Goal: Check status: Check status

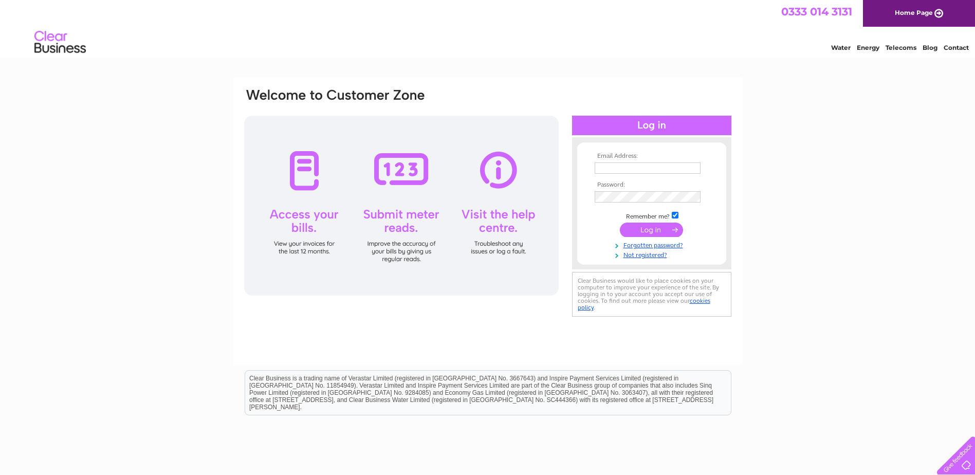
type input "heather.adair@hotmail.co.uk"
drag, startPoint x: 647, startPoint y: 231, endPoint x: 651, endPoint y: 228, distance: 5.3
click at [647, 231] on input "submit" at bounding box center [651, 230] width 63 height 14
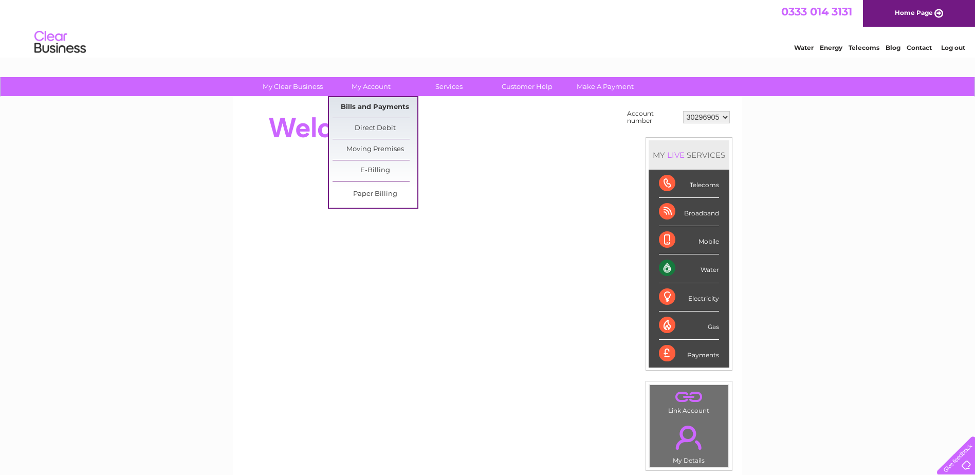
click at [361, 106] on link "Bills and Payments" at bounding box center [375, 107] width 85 height 21
